Goal: Information Seeking & Learning: Learn about a topic

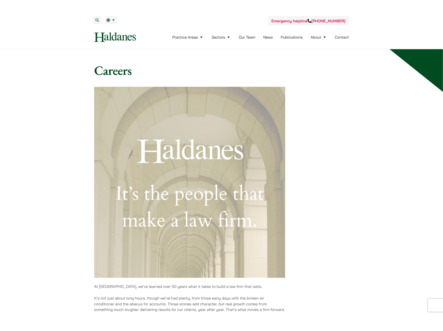
scroll to position [475, 0]
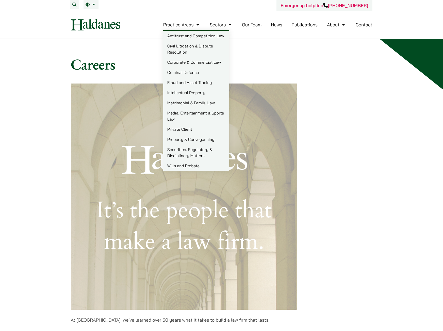
click at [184, 28] on li "Practice Areas Antitrust and Competition Law Civil Litigation & Dispute Resolut…" at bounding box center [181, 24] width 37 height 11
click at [181, 27] on link "Practice Areas" at bounding box center [181, 25] width 37 height 6
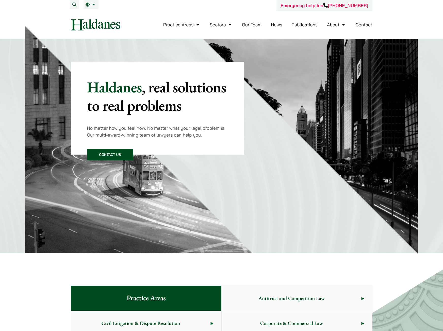
scroll to position [286, 0]
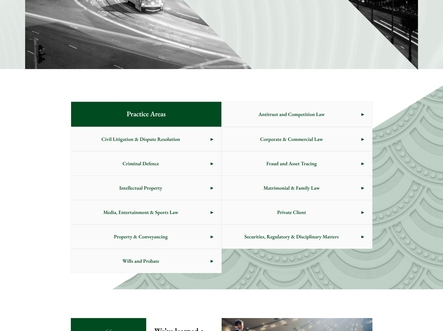
scroll to position [108, 0]
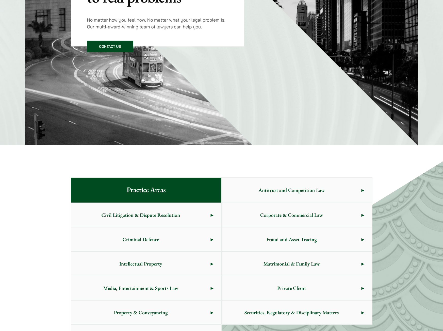
click at [255, 197] on span "Antitrust and Competition Law" at bounding box center [292, 190] width 140 height 24
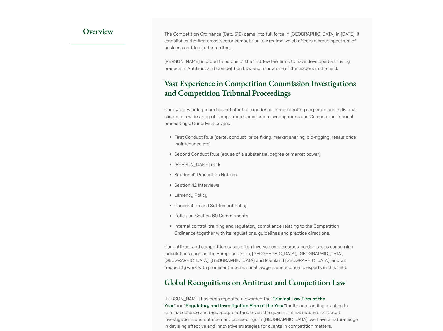
scroll to position [76, 0]
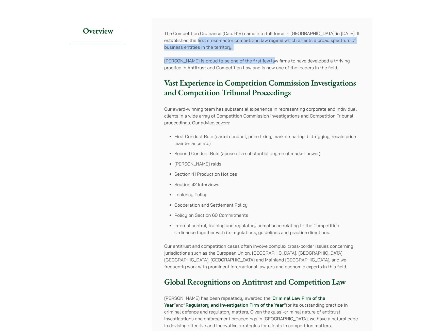
drag, startPoint x: 193, startPoint y: 38, endPoint x: 267, endPoint y: 58, distance: 77.3
click at [267, 58] on div "The Competition Ordinance (Cap. 619) came into full force in Hong Kong in 2015.…" at bounding box center [262, 221] width 220 height 406
click at [267, 58] on p "Haldanes is proud to be one of the first few law firms to have developed a thri…" at bounding box center [262, 64] width 196 height 14
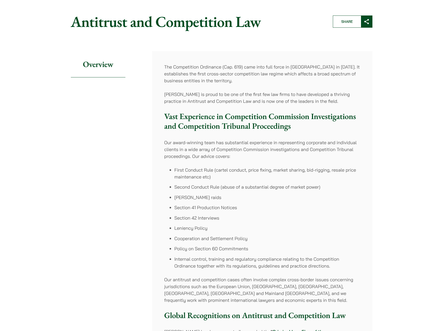
scroll to position [0, 0]
